Goal: Leave review/rating: Share an evaluation or opinion about a product, service, or content

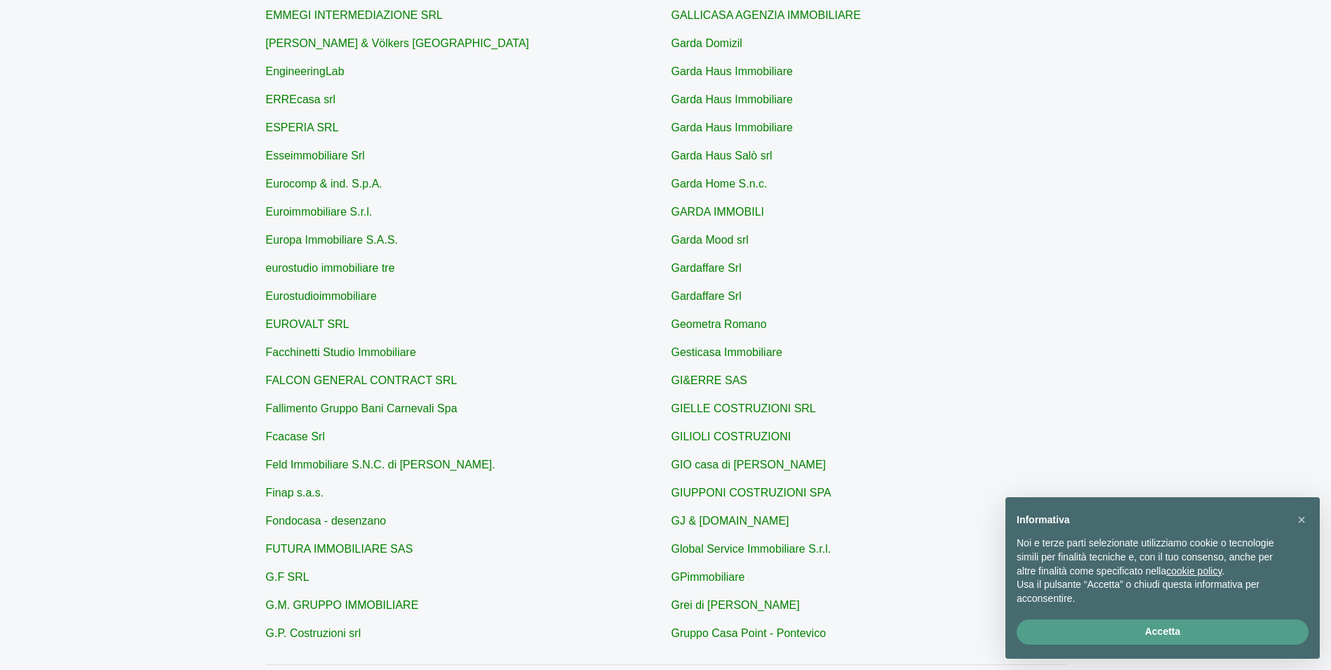
scroll to position [281, 0]
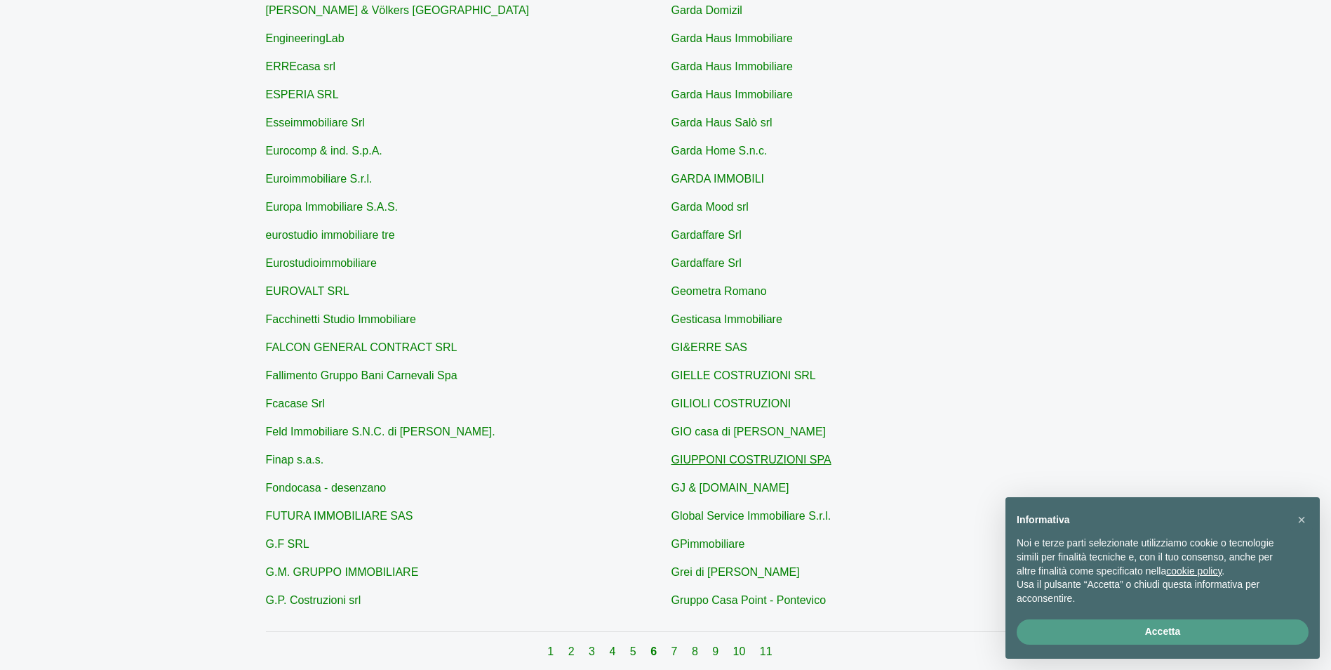
click at [796, 465] on link "GIUPPONI COSTRUZIONI SPA" at bounding box center [752, 459] width 160 height 12
type input "GIUPPONI COSTRUZIONI SPA"
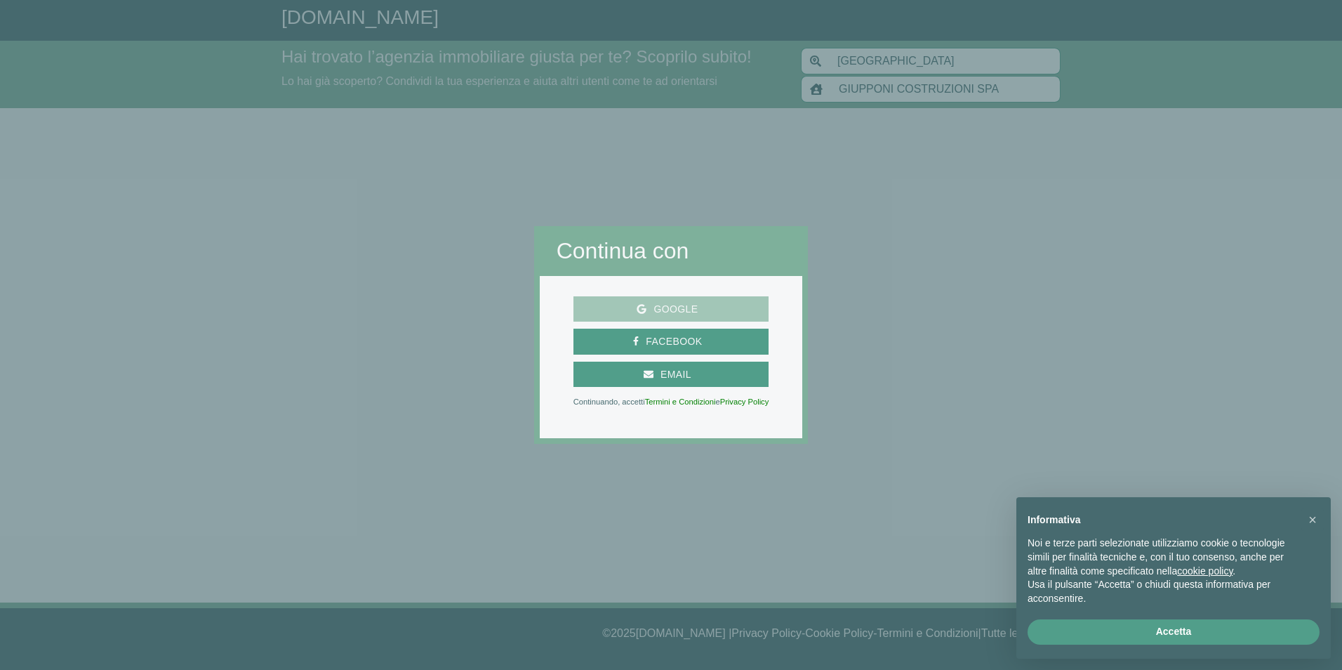
click at [695, 307] on span "Google" at bounding box center [675, 309] width 58 height 18
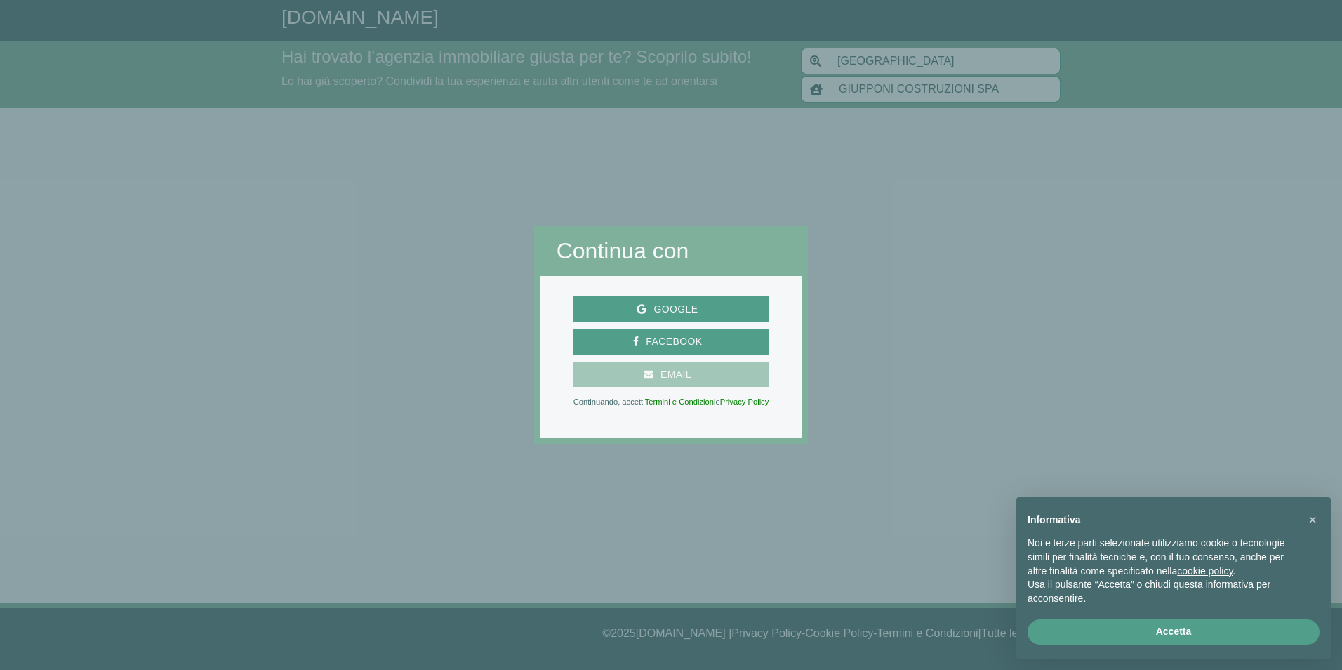
click at [653, 368] on span "Email" at bounding box center [671, 375] width 185 height 18
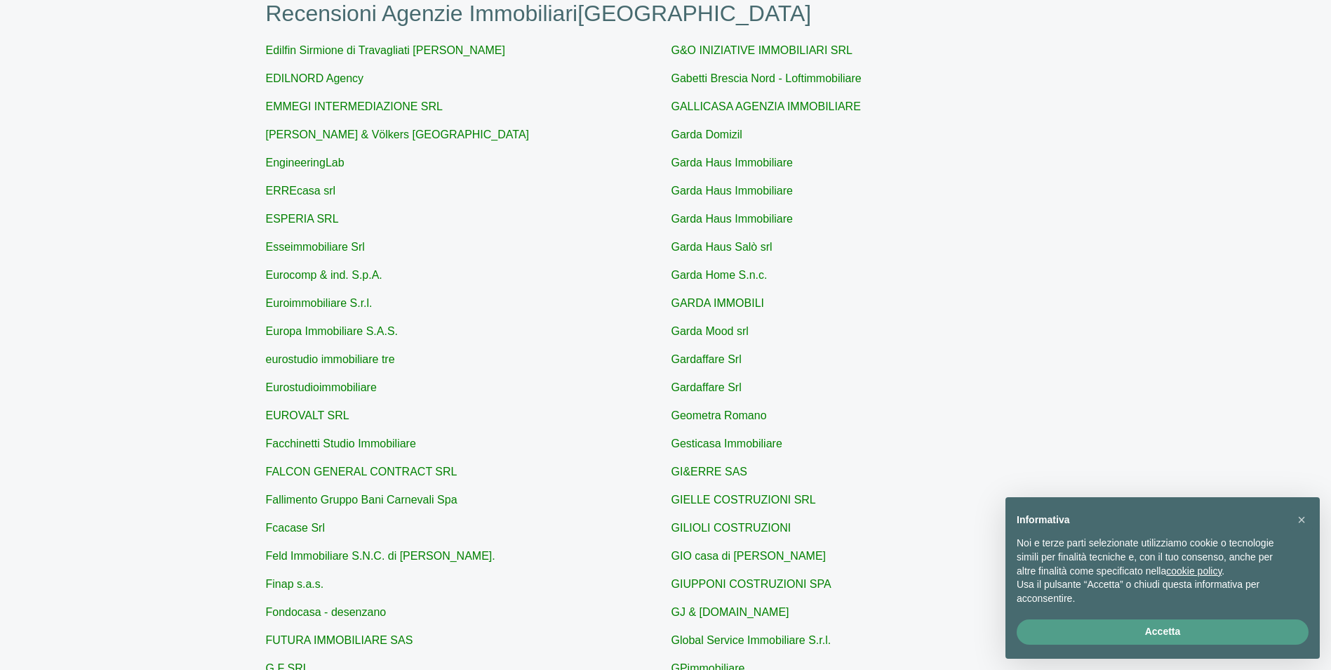
scroll to position [140, 0]
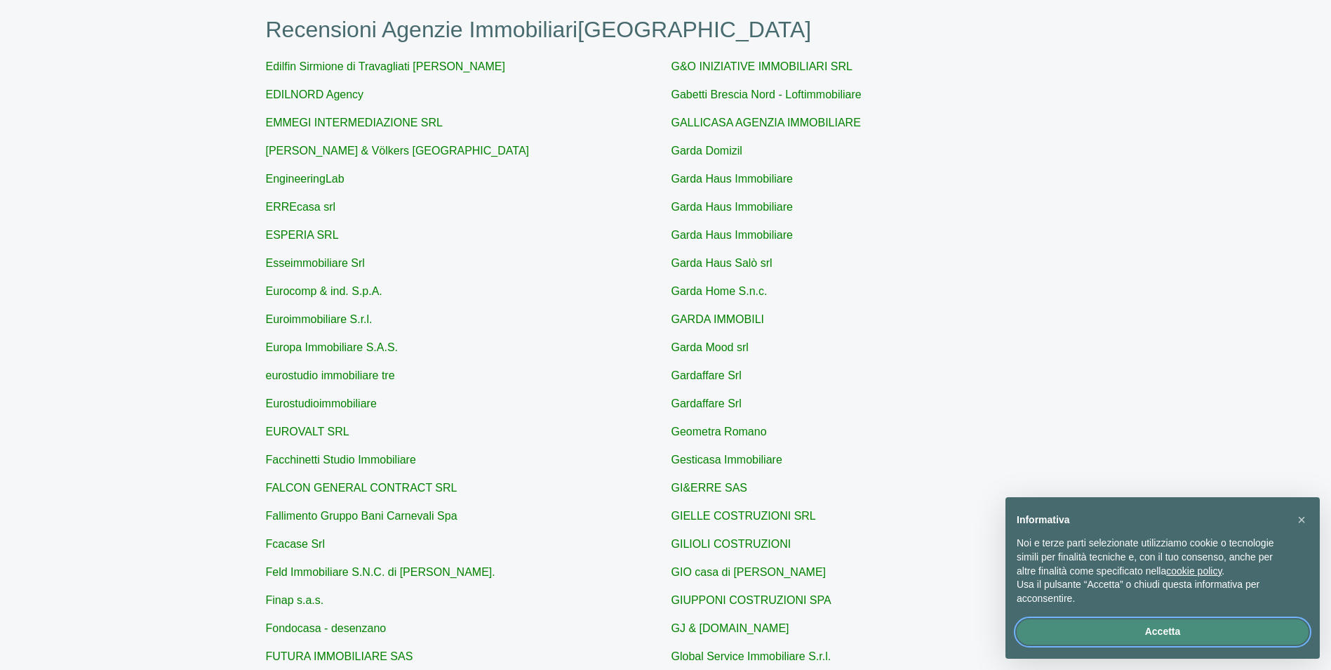
click at [1183, 632] on button "Accetta" at bounding box center [1163, 631] width 292 height 25
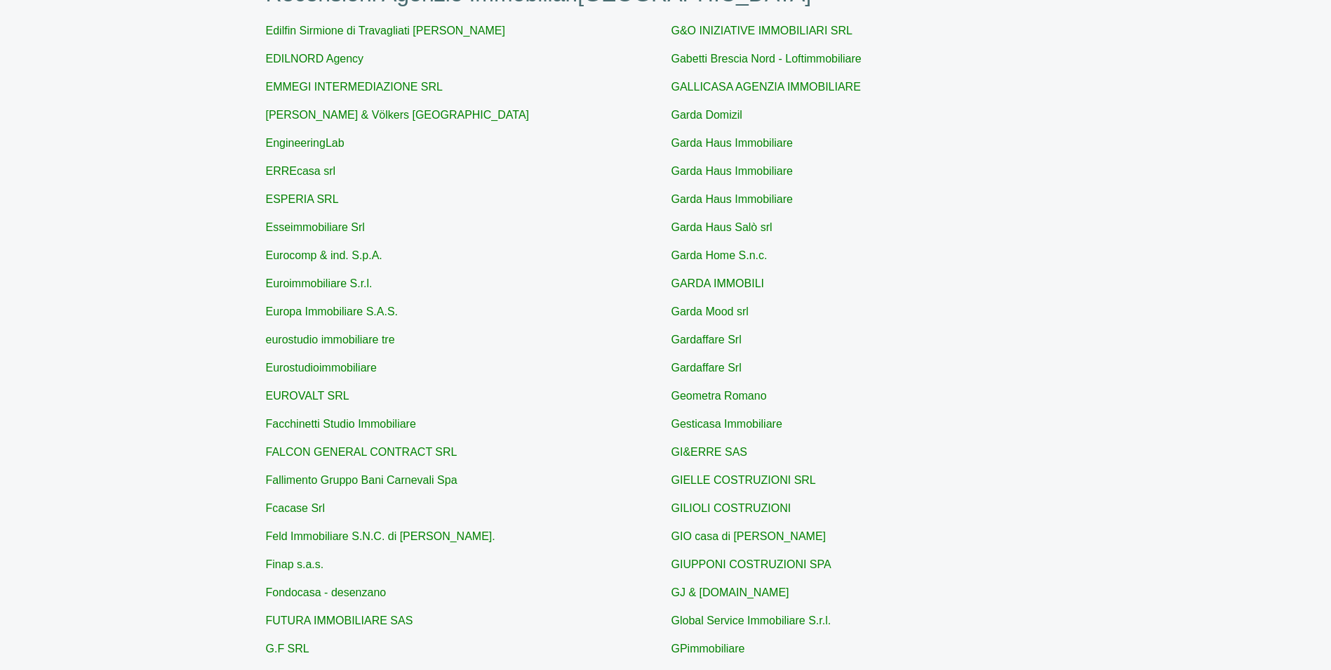
scroll to position [211, 0]
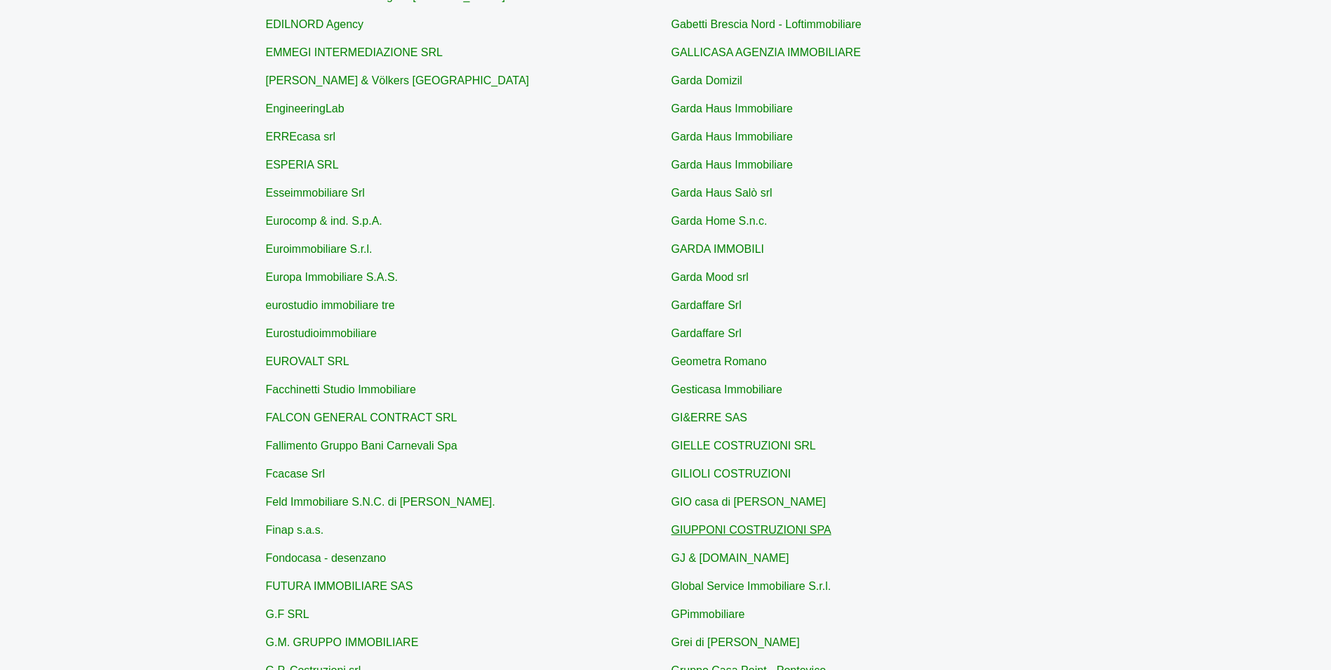
click at [751, 527] on link "GIUPPONI COSTRUZIONI SPA" at bounding box center [752, 530] width 160 height 12
type input "GIUPPONI COSTRUZIONI SPA"
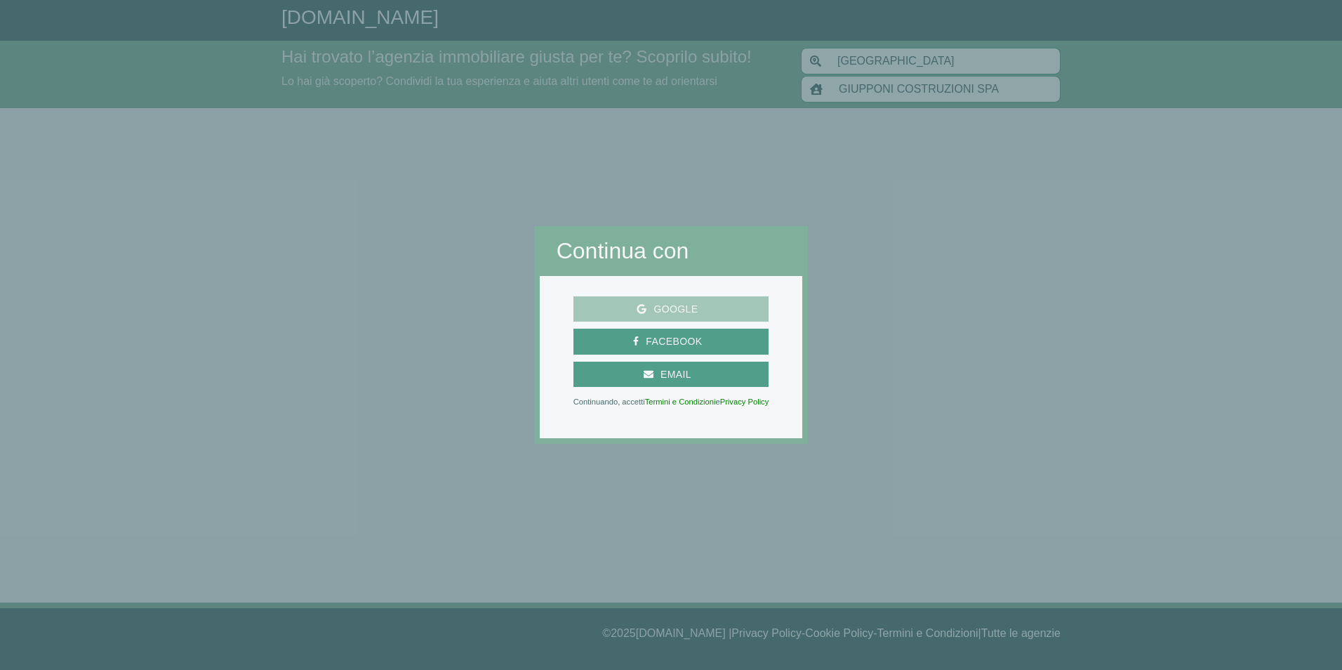
click at [719, 310] on span "Google" at bounding box center [671, 309] width 185 height 18
click at [660, 301] on span "Google" at bounding box center [675, 309] width 58 height 18
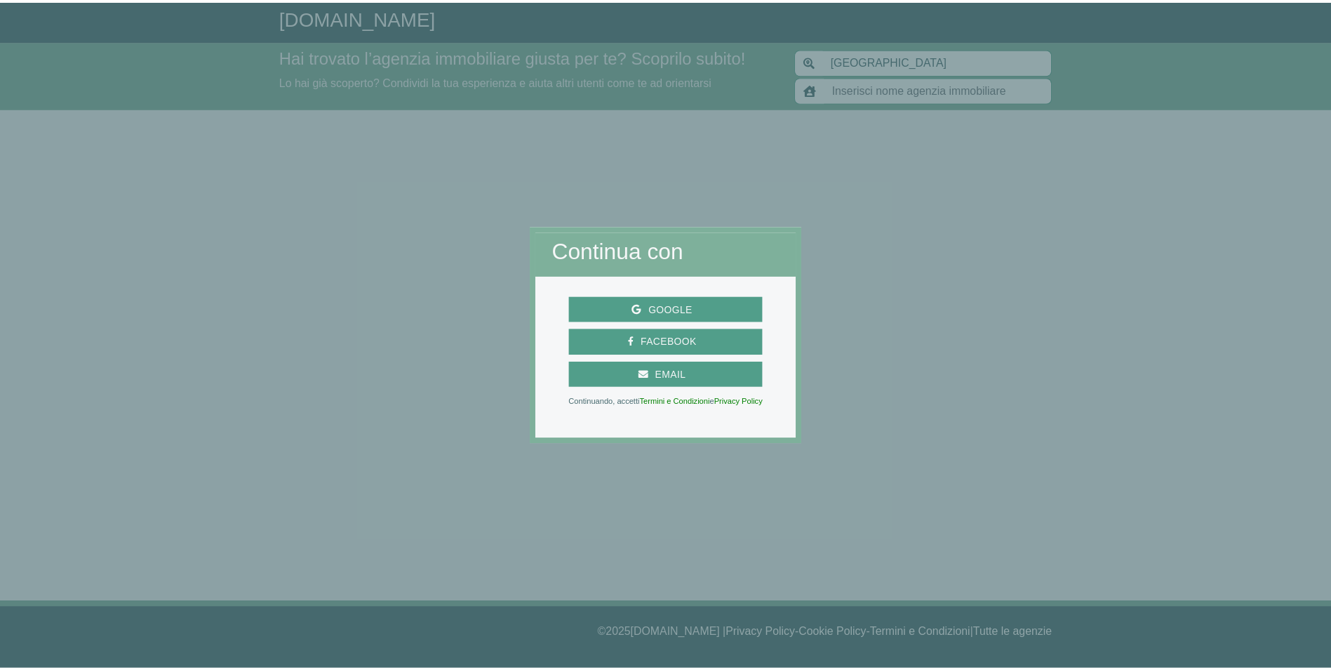
scroll to position [211, 0]
